Goal: Information Seeking & Learning: Learn about a topic

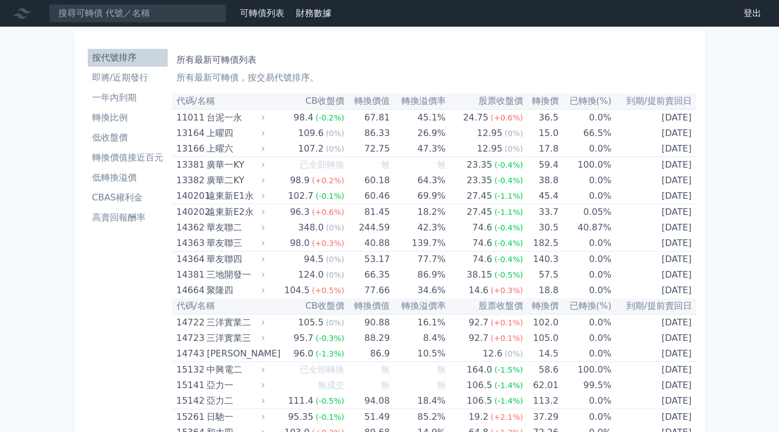
click at [122, 73] on li "即將/近期發行" at bounding box center [128, 77] width 80 height 13
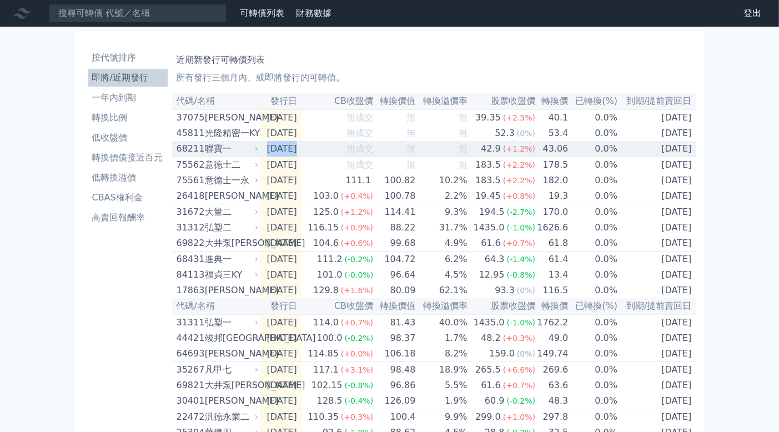
drag, startPoint x: 278, startPoint y: 147, endPoint x: 335, endPoint y: 147, distance: 57.7
click at [334, 147] on tr "68211 聯寶一 [DATE] 無成交 無 無 42.9 (+1.2%) 43.06 0.0% [DATE]" at bounding box center [434, 149] width 524 height 16
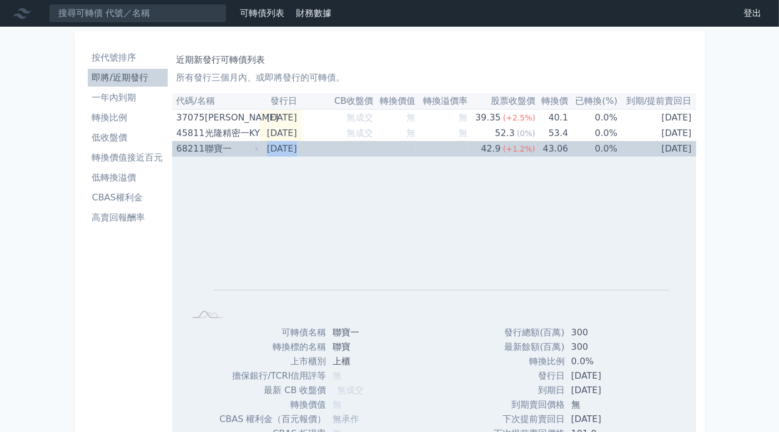
click at [353, 147] on td "無成交" at bounding box center [337, 149] width 72 height 16
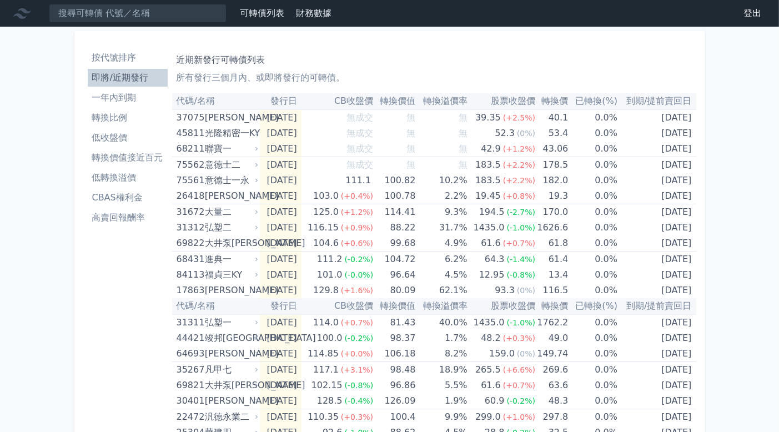
click at [148, 95] on li "一年內到期" at bounding box center [128, 97] width 80 height 13
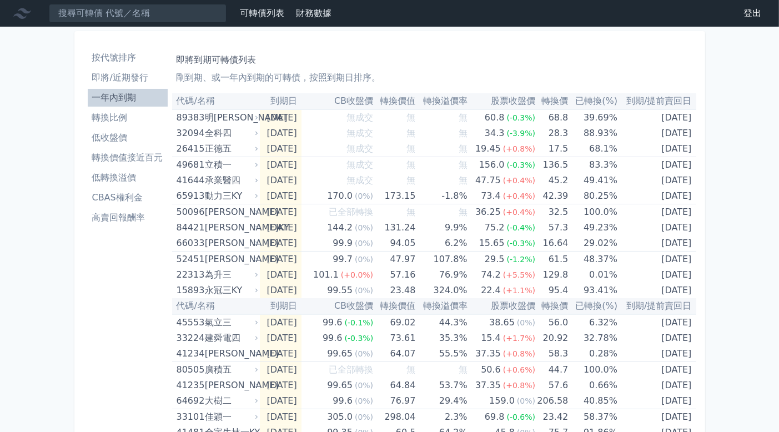
click at [137, 114] on li "轉換比例" at bounding box center [128, 117] width 80 height 13
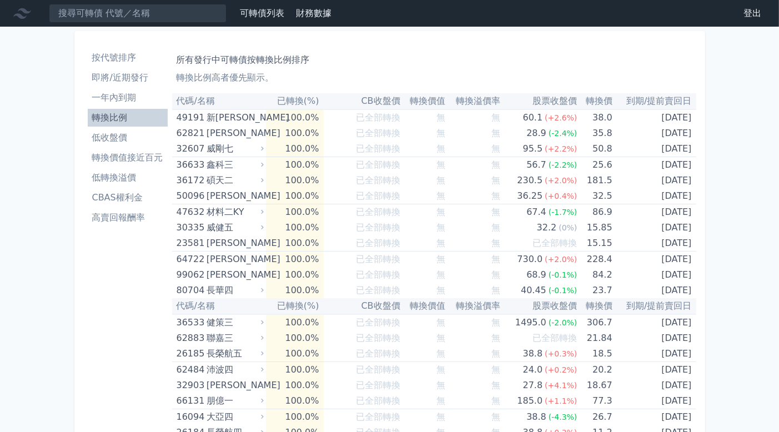
click at [139, 78] on li "即將/近期發行" at bounding box center [128, 77] width 80 height 13
